Goal: Information Seeking & Learning: Learn about a topic

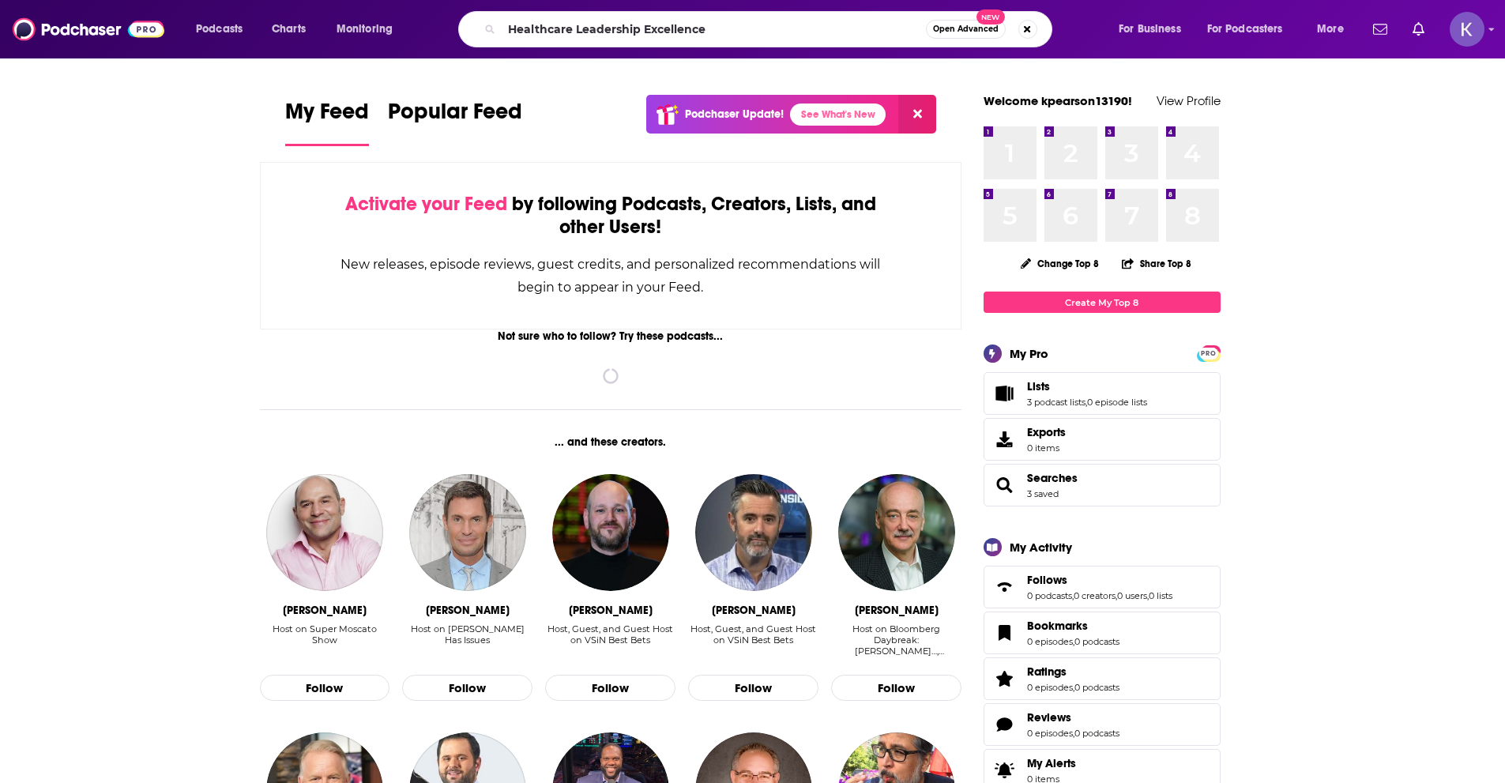
type input "Healthcare Leadership Excellence"
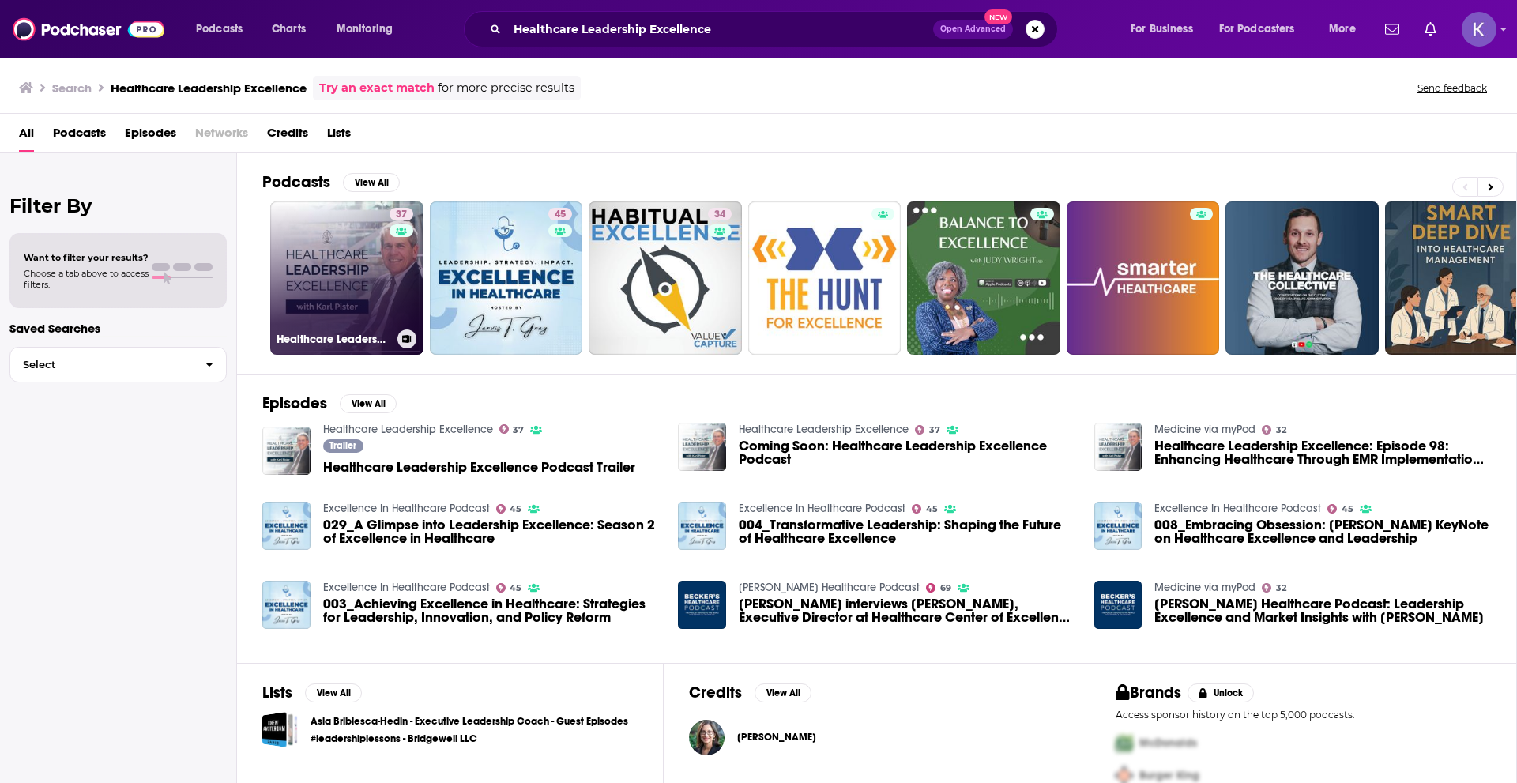
click at [347, 275] on link "37 Healthcare Leadership Excellence" at bounding box center [346, 277] width 153 height 153
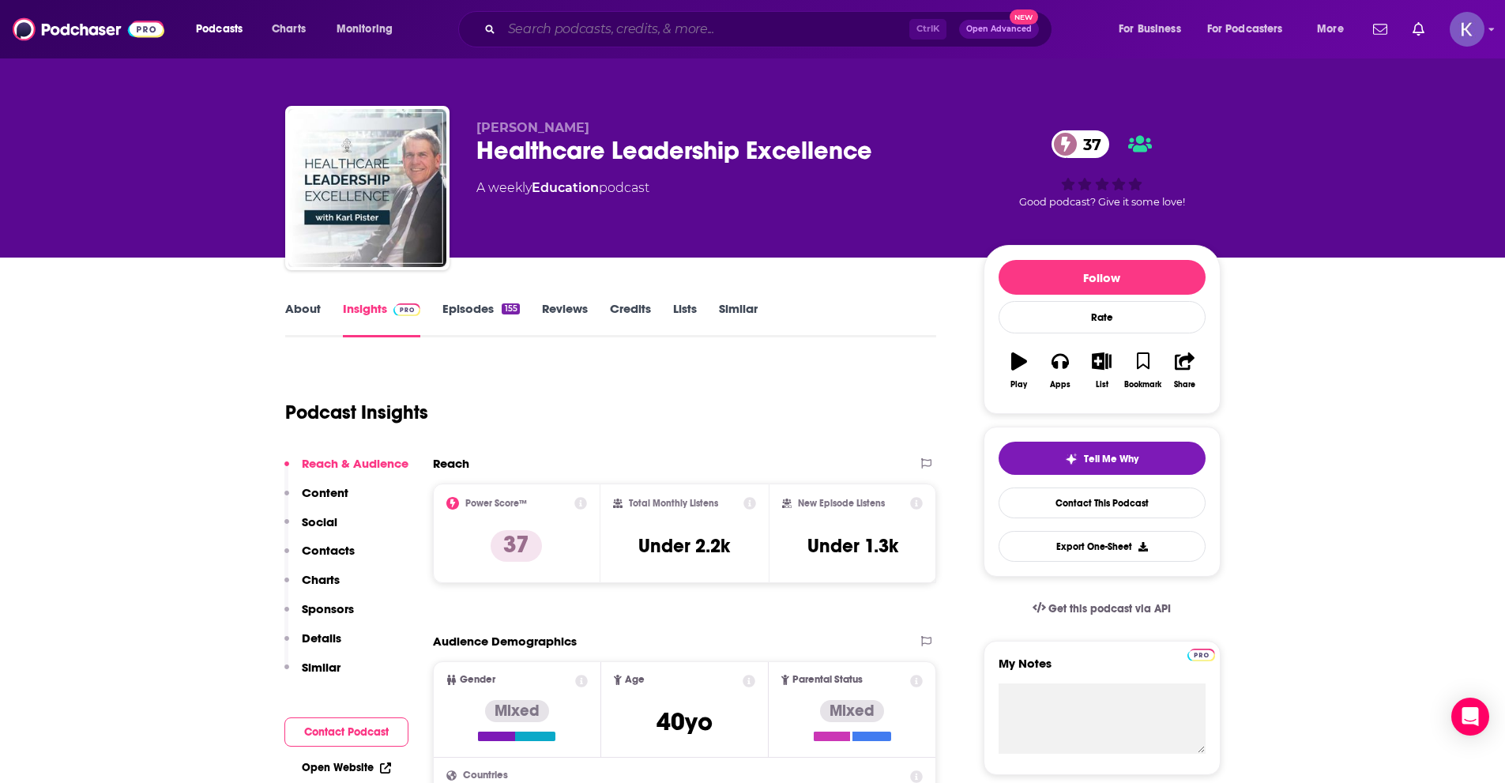
click at [596, 37] on input "Search podcasts, credits, & more..." at bounding box center [706, 29] width 408 height 25
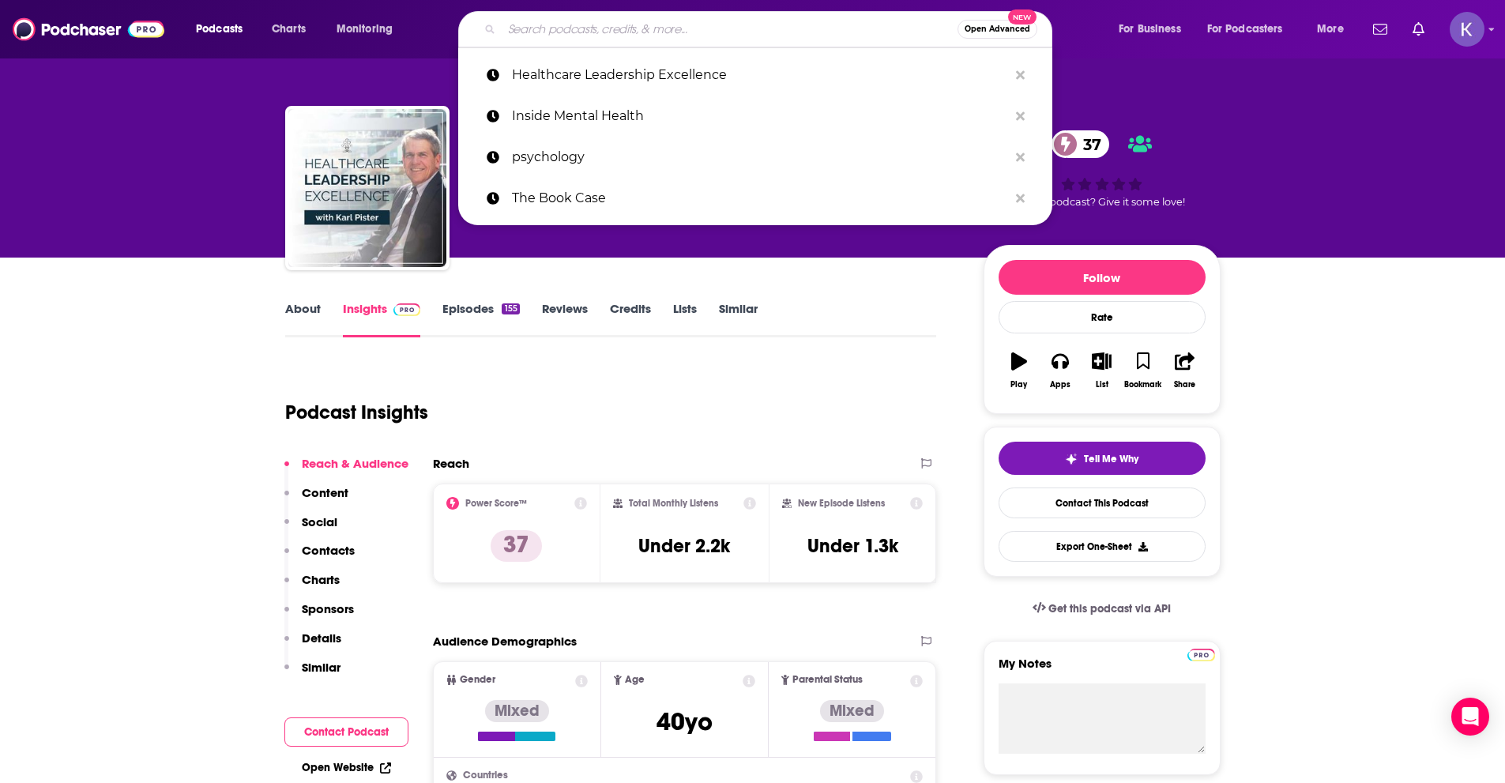
paste input "Spirit of EQ"
type input "Spirit of EQ"
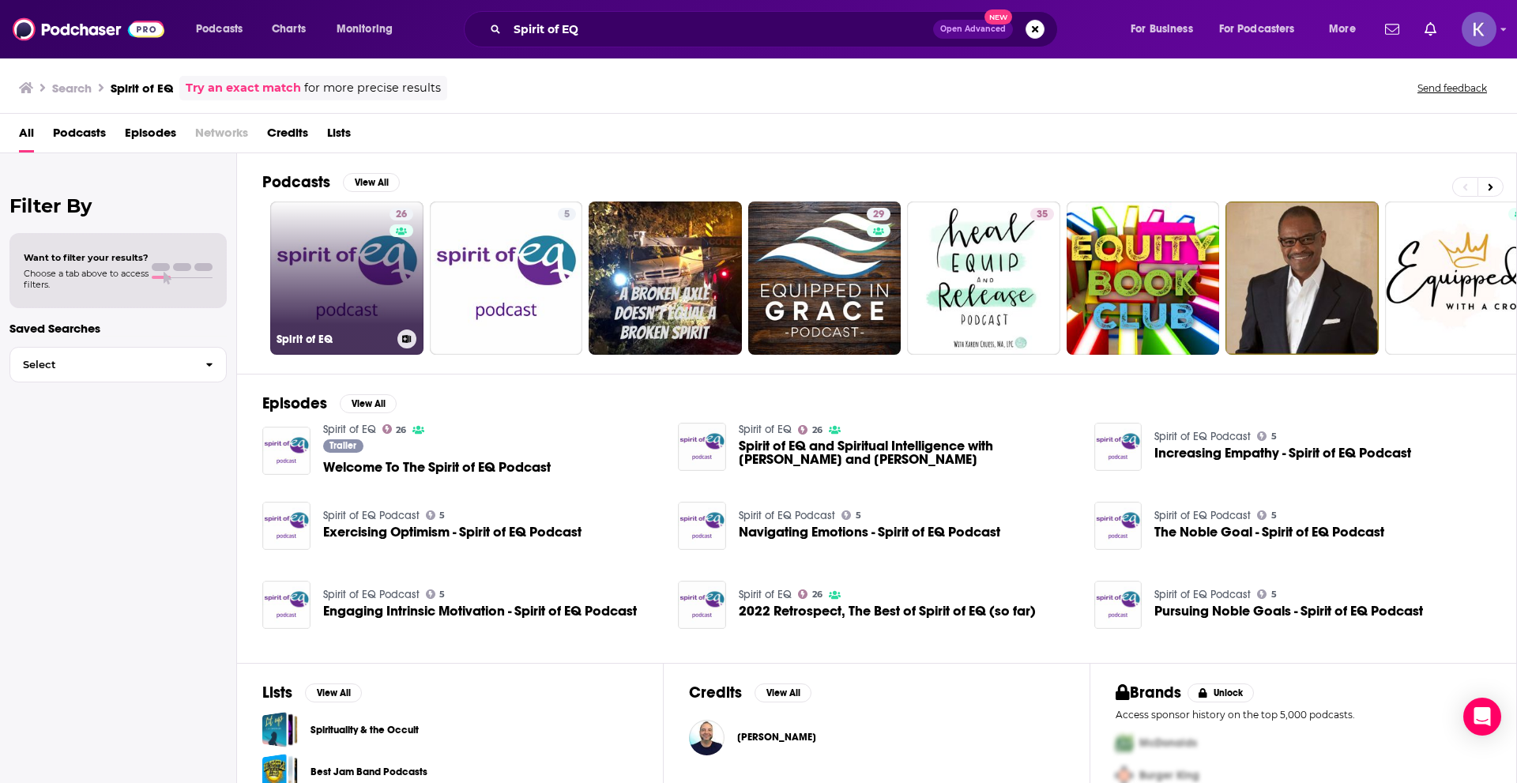
click at [374, 270] on link "26 Spirit of EQ" at bounding box center [346, 277] width 153 height 153
